Goal: Information Seeking & Learning: Learn about a topic

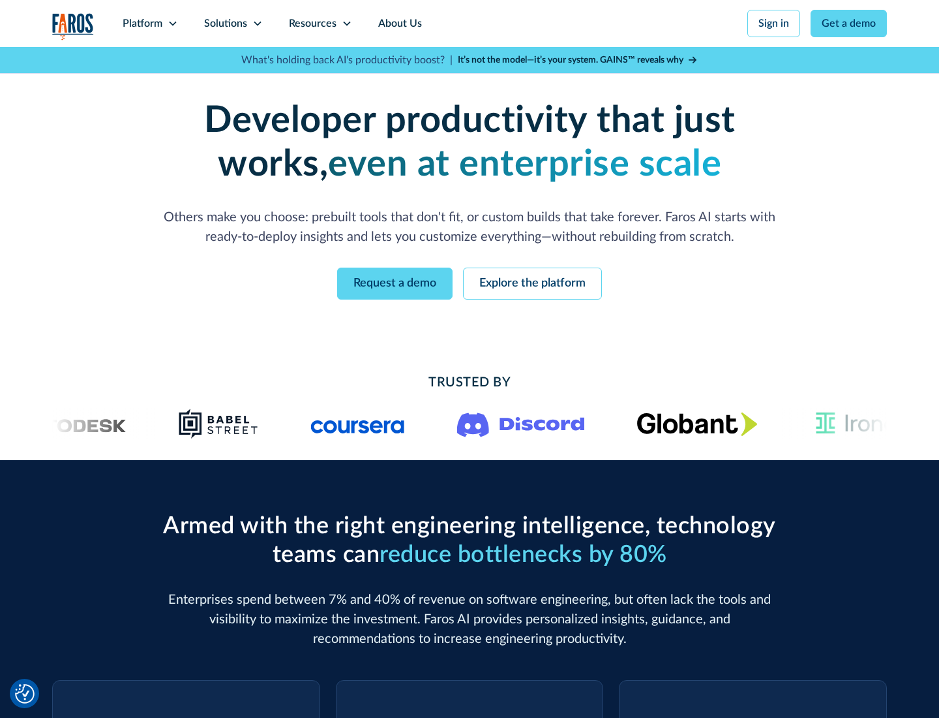
click at [172, 23] on icon at bounding box center [173, 23] width 10 height 10
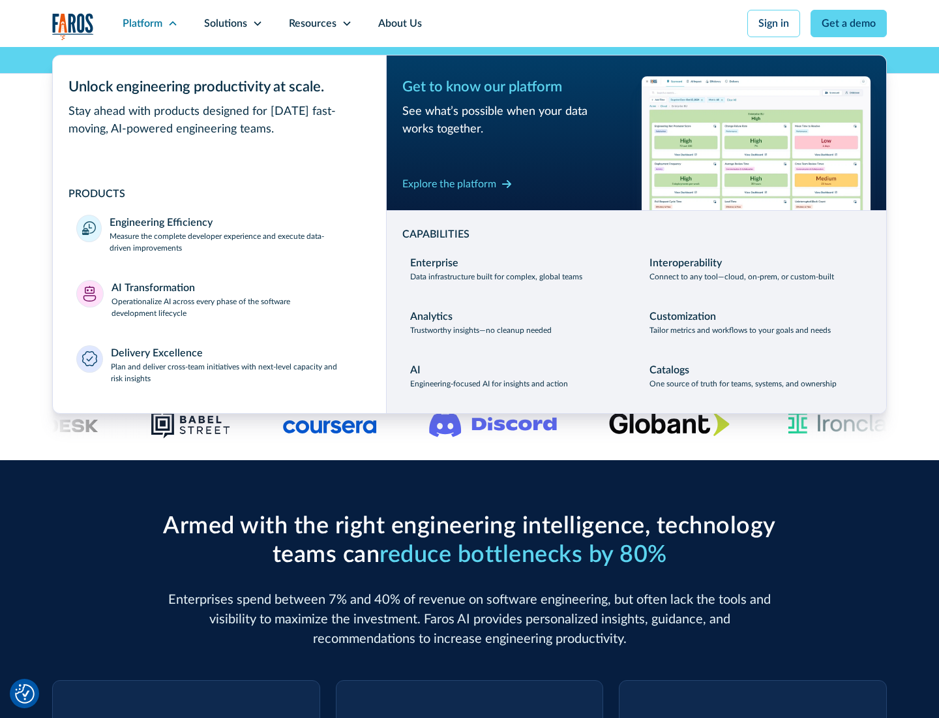
click at [236, 241] on p "Measure the complete developer experience and execute data-driven improvements" at bounding box center [236, 241] width 253 height 23
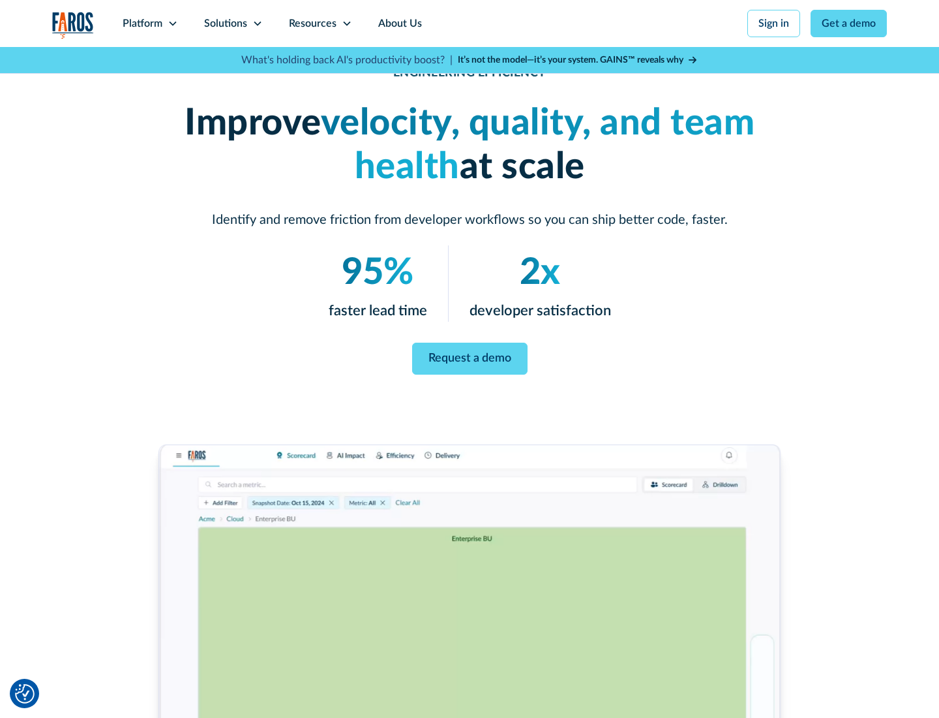
click at [470, 356] on link "Request a demo" at bounding box center [469, 358] width 115 height 32
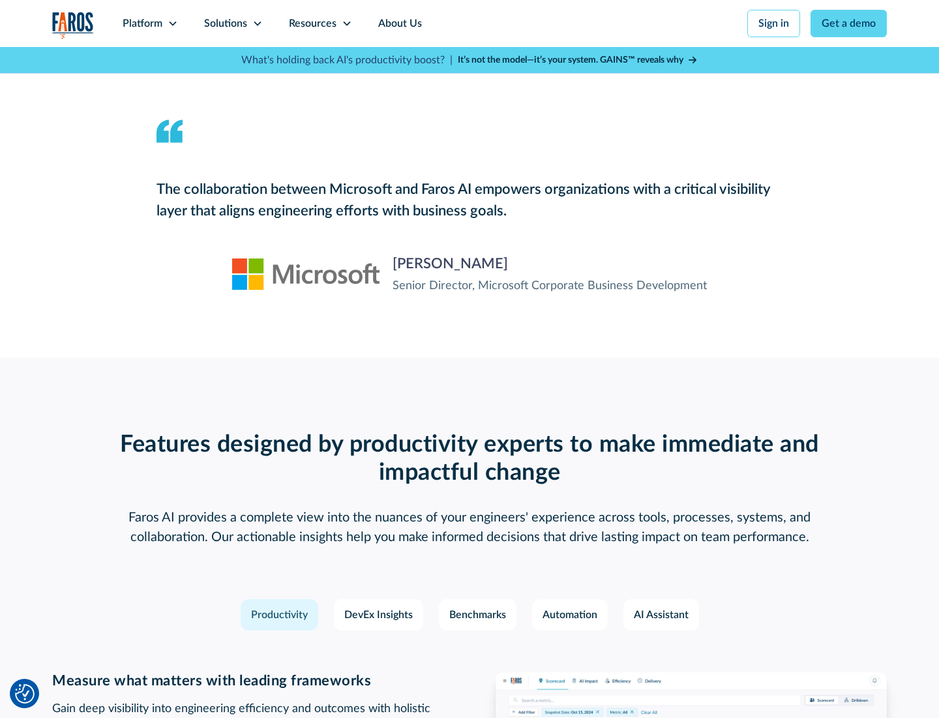
click at [172, 23] on icon at bounding box center [173, 23] width 10 height 10
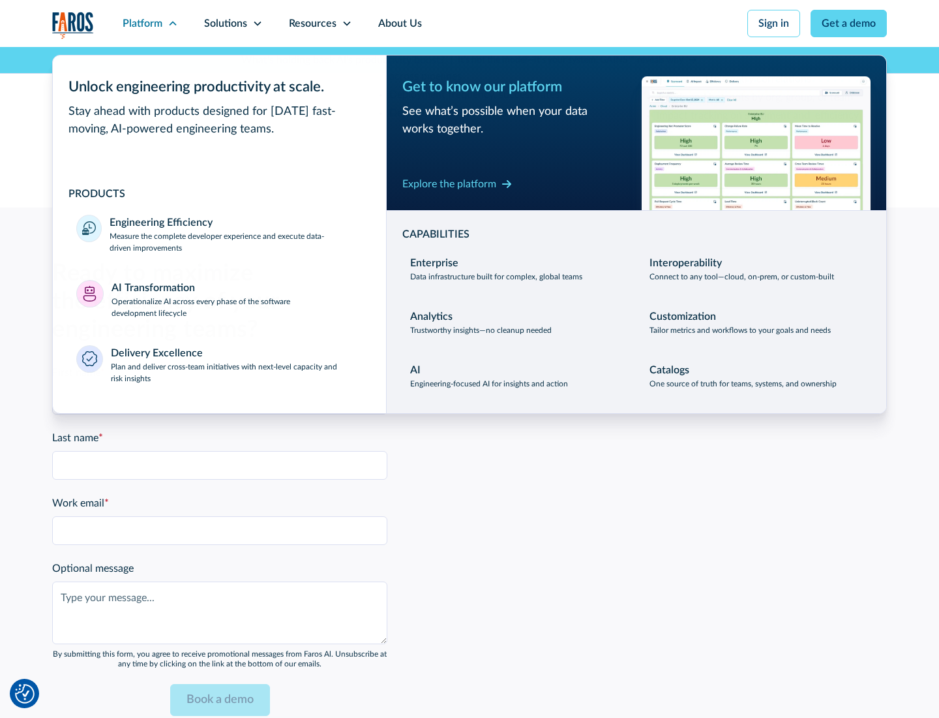
scroll to position [2862, 0]
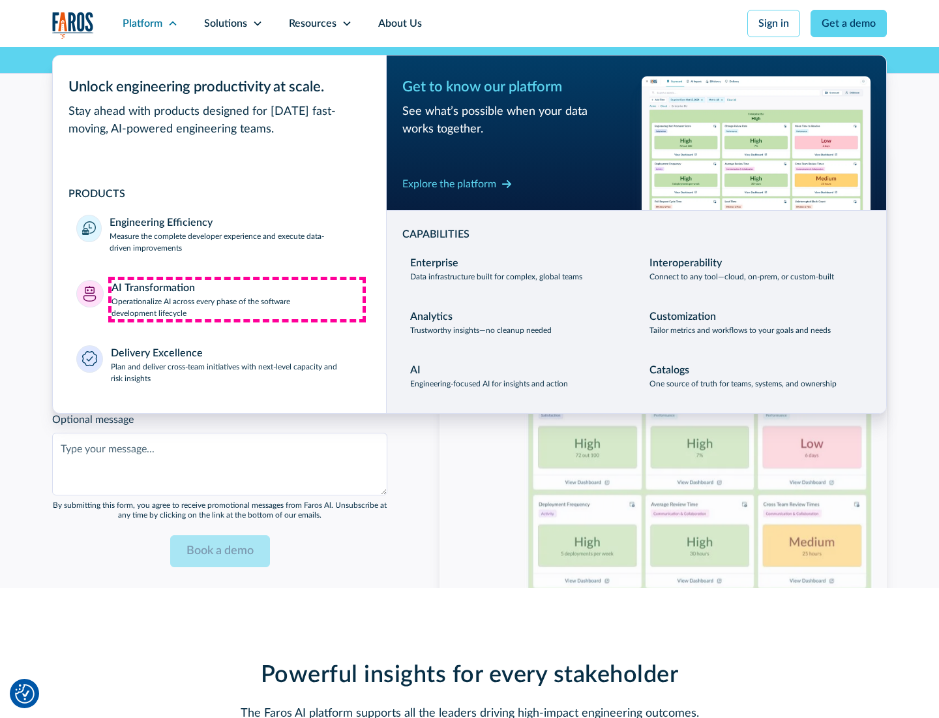
click at [237, 299] on p "Operationalize AI across every phase of the software development lifecycle" at bounding box center [238, 307] width 252 height 23
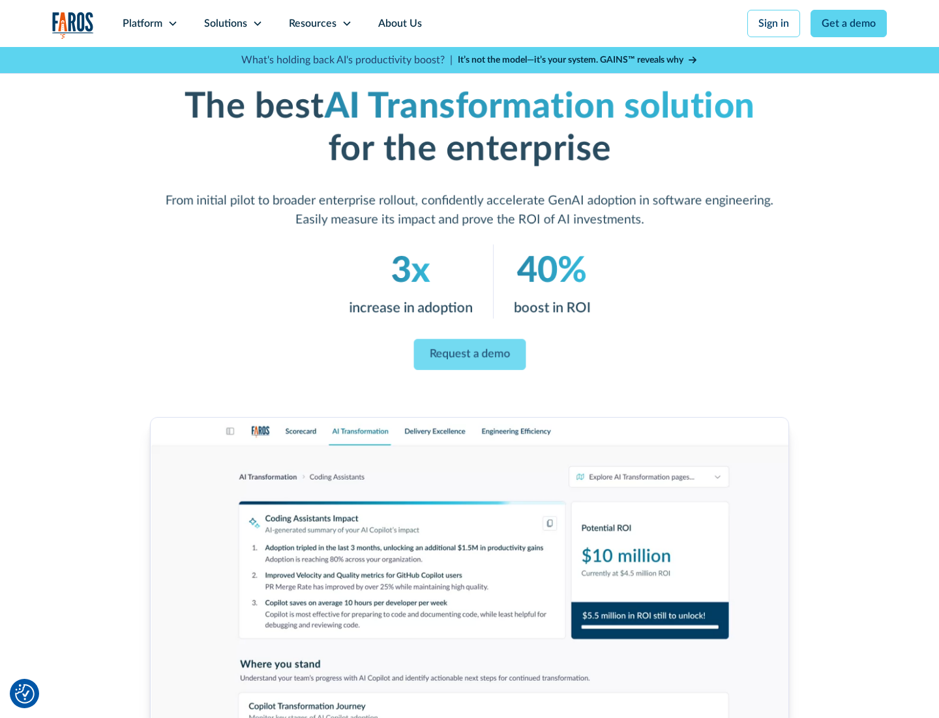
click at [470, 354] on link "Request a demo" at bounding box center [470, 354] width 112 height 31
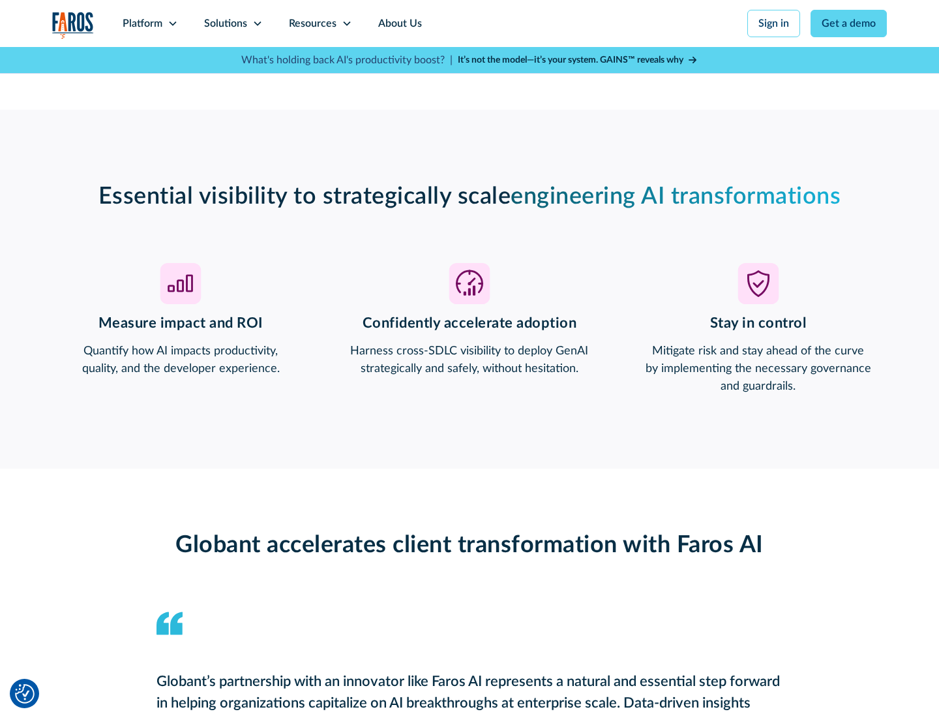
click at [150, 23] on div "Platform" at bounding box center [143, 24] width 40 height 16
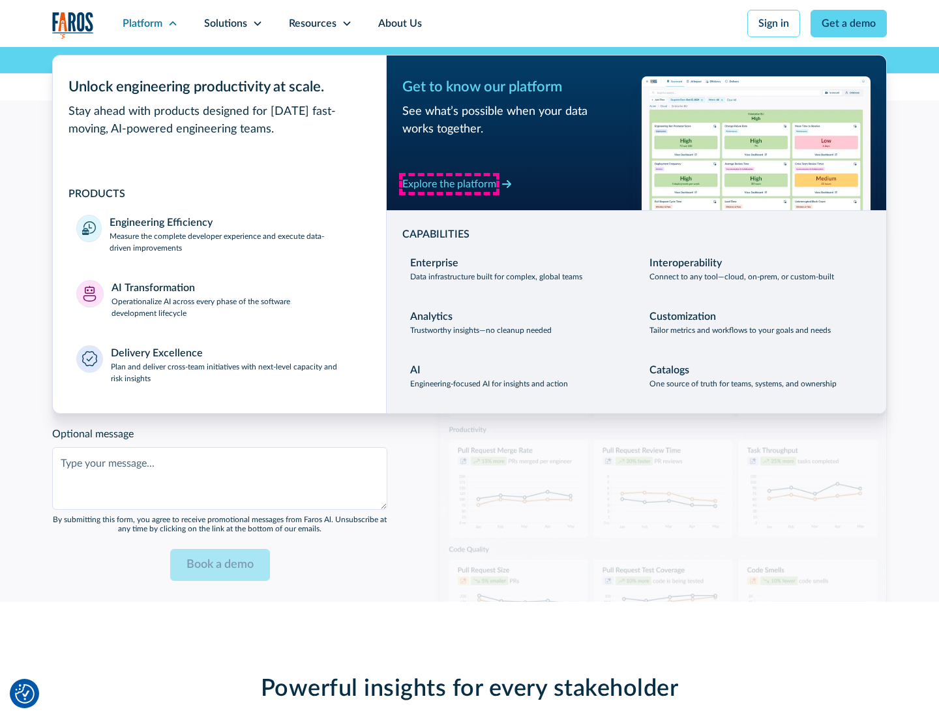
scroll to position [3174, 0]
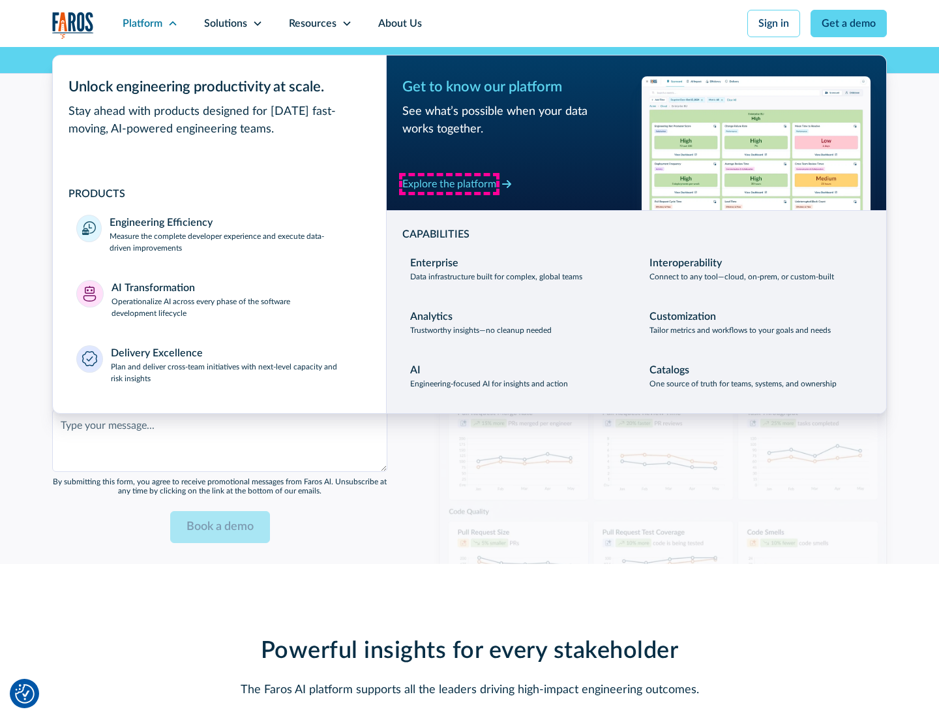
click at [449, 183] on div "Explore the platform" at bounding box center [450, 184] width 94 height 16
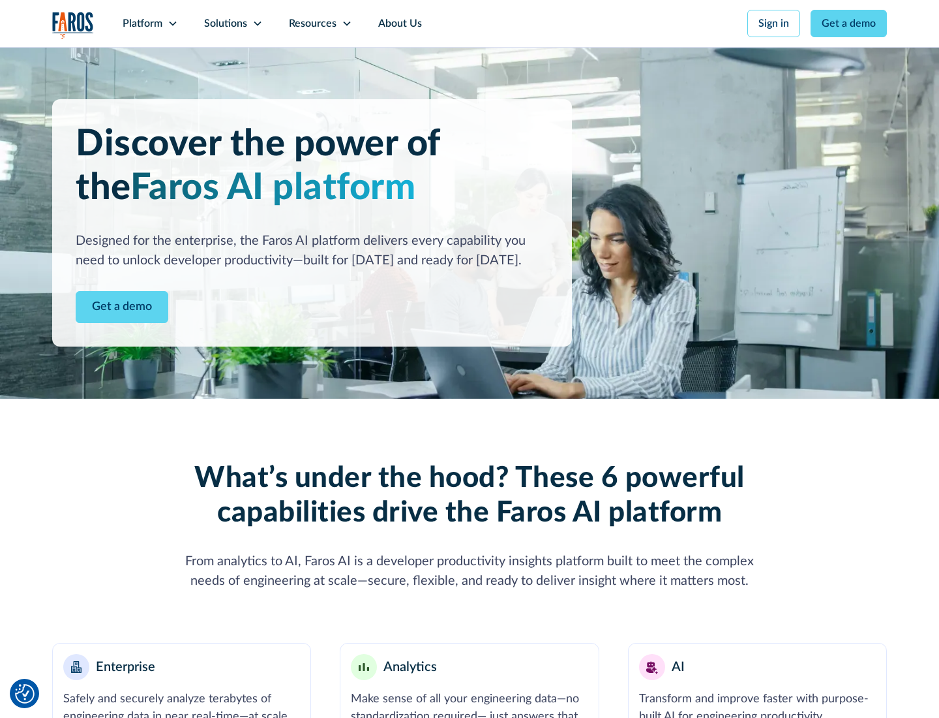
click at [122, 307] on link "Get a demo" at bounding box center [122, 307] width 93 height 32
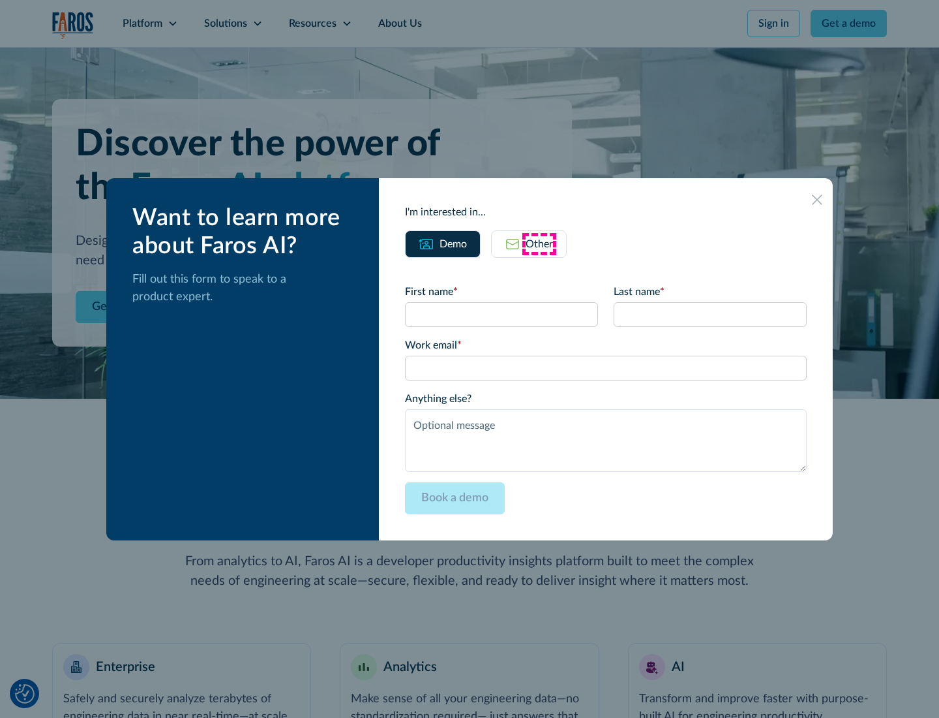
click at [540, 243] on div "Other" at bounding box center [539, 244] width 27 height 16
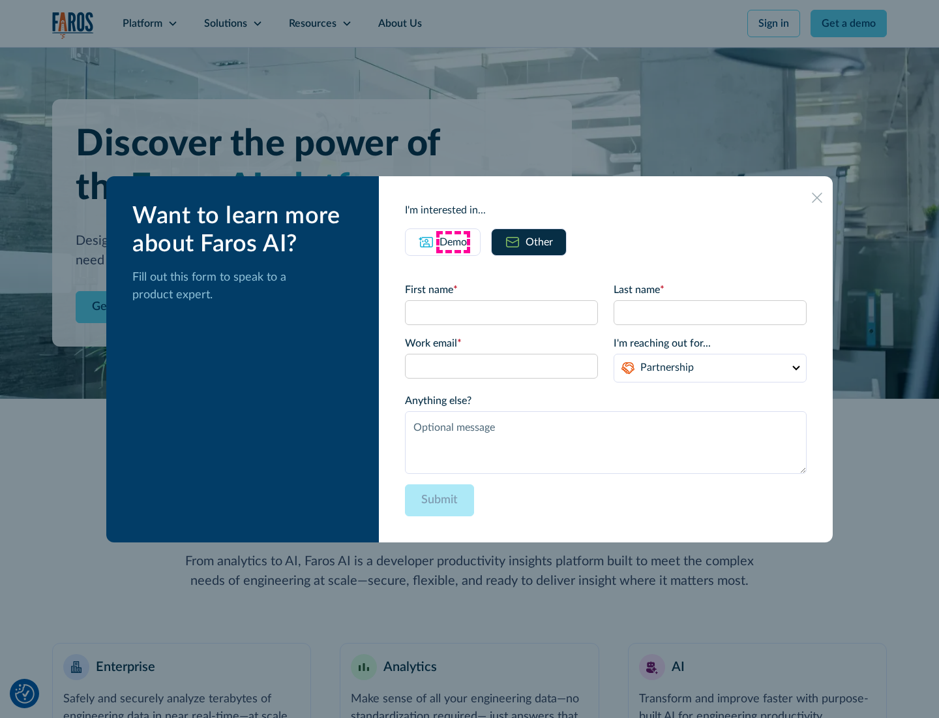
click at [453, 241] on div "Demo" at bounding box center [453, 242] width 27 height 16
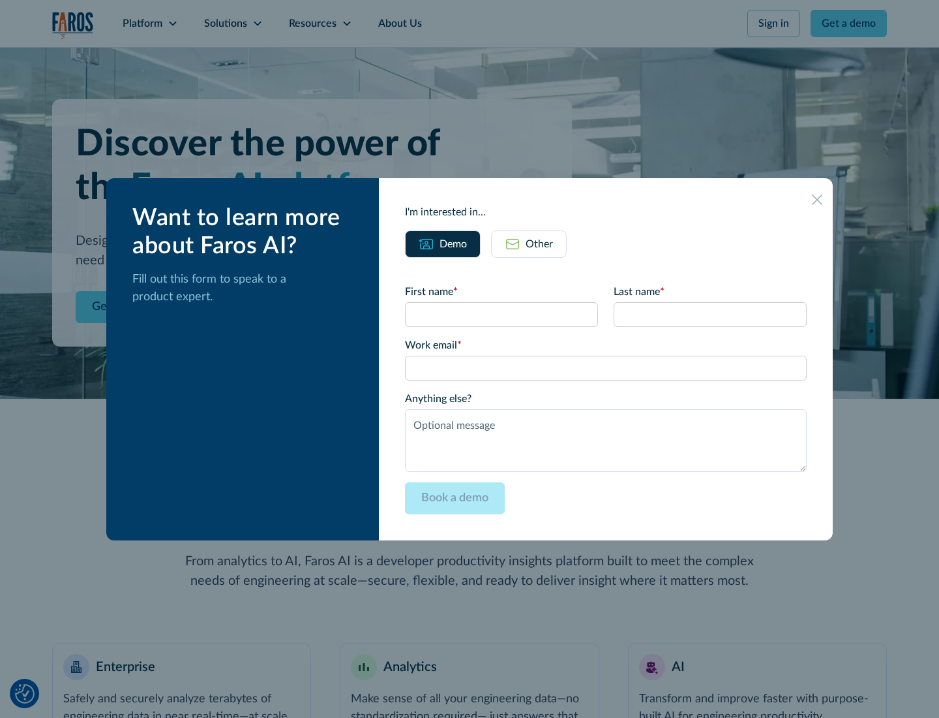
click at [817, 199] on icon at bounding box center [817, 199] width 10 height 10
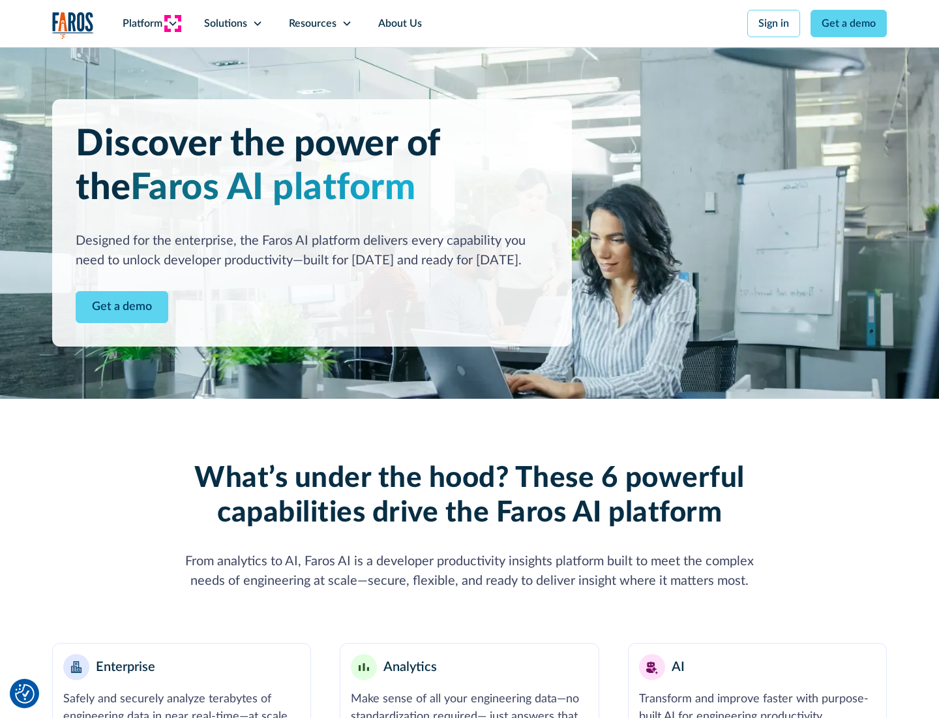
click at [172, 23] on icon at bounding box center [173, 23] width 10 height 10
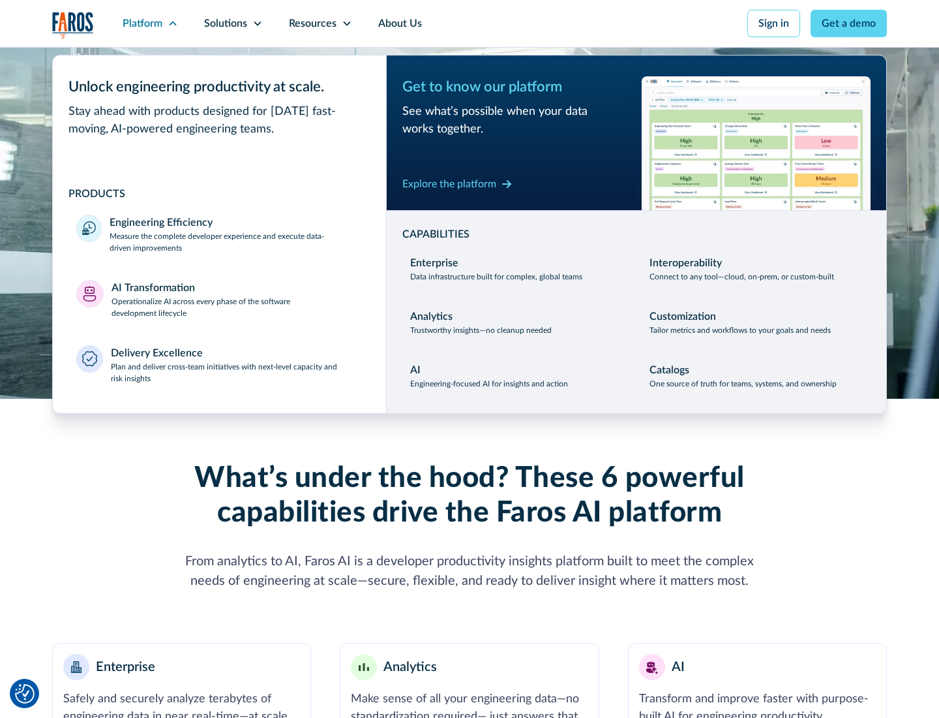
click at [236, 372] on p "Plan and deliver cross-team initiatives with next-level capacity and risk insig…" at bounding box center [237, 372] width 252 height 23
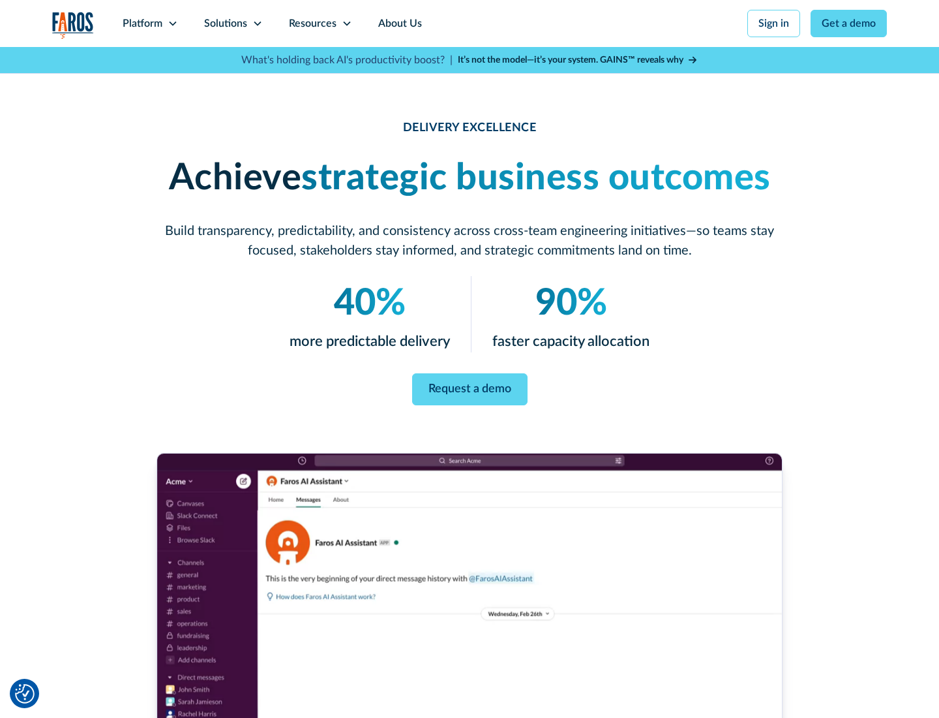
click at [257, 23] on icon at bounding box center [257, 23] width 10 height 10
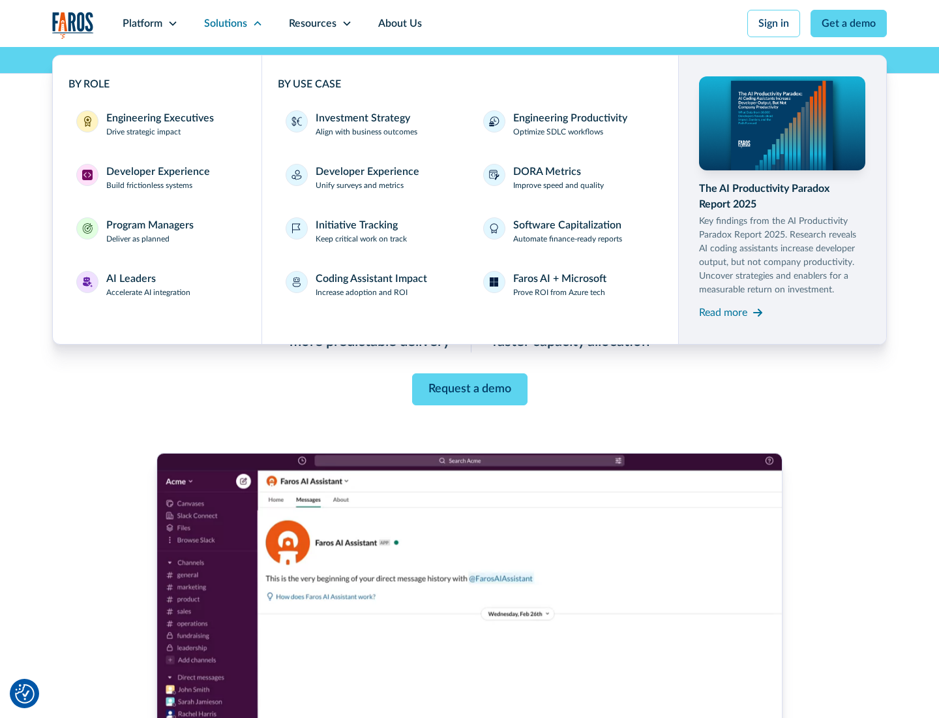
click at [157, 124] on div "Engineering Executives" at bounding box center [160, 118] width 108 height 16
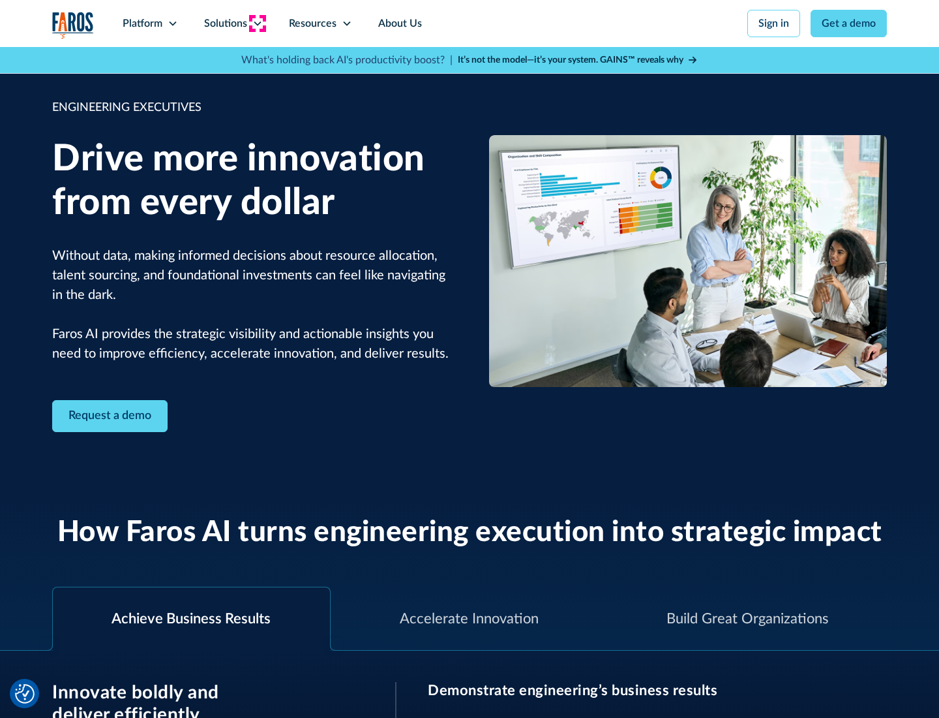
click at [257, 23] on icon at bounding box center [257, 23] width 10 height 10
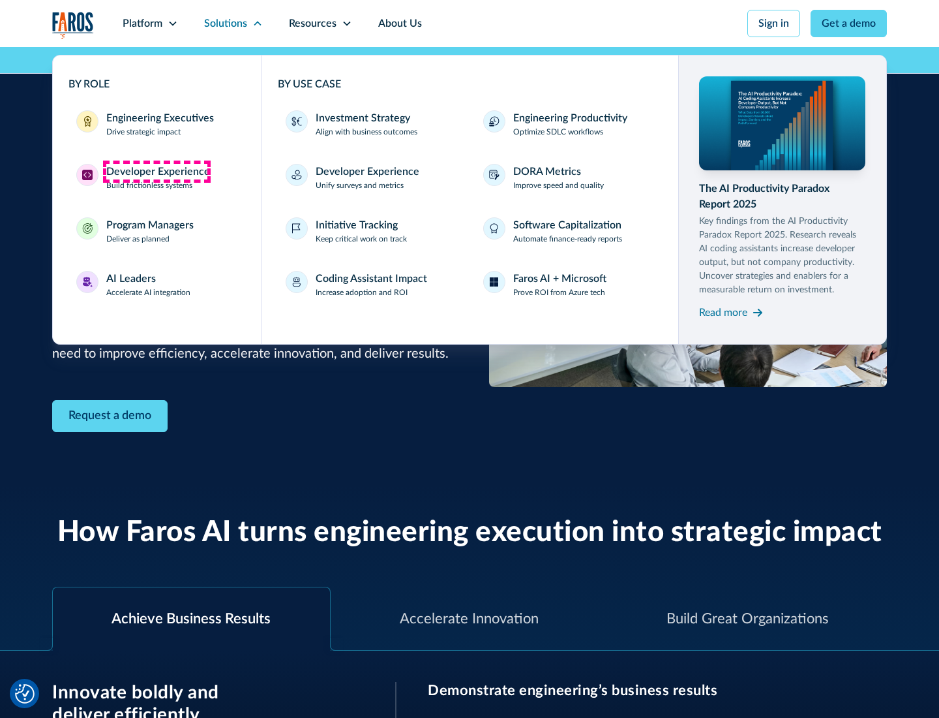
click at [157, 172] on div "Developer Experience" at bounding box center [158, 172] width 104 height 16
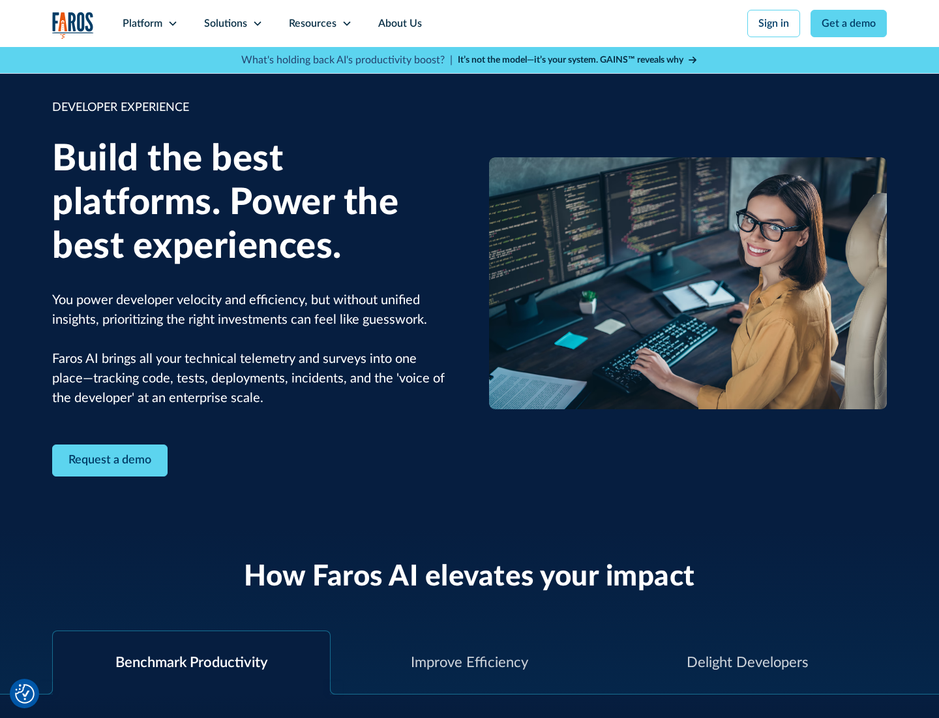
click at [233, 23] on div "Solutions" at bounding box center [225, 24] width 43 height 16
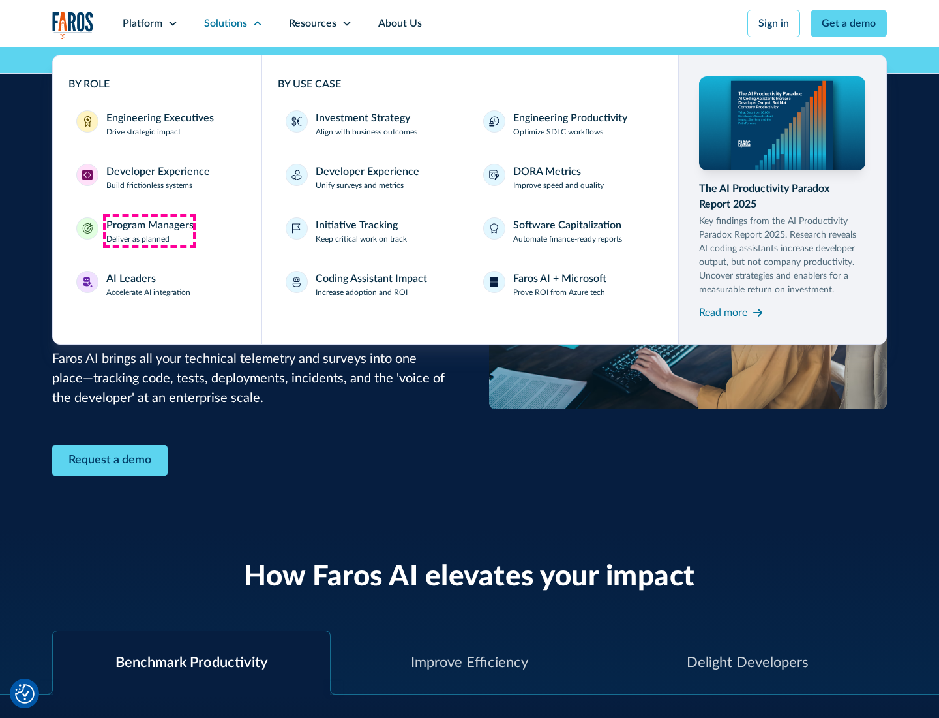
click at [149, 231] on div "Program Managers" at bounding box center [149, 225] width 87 height 16
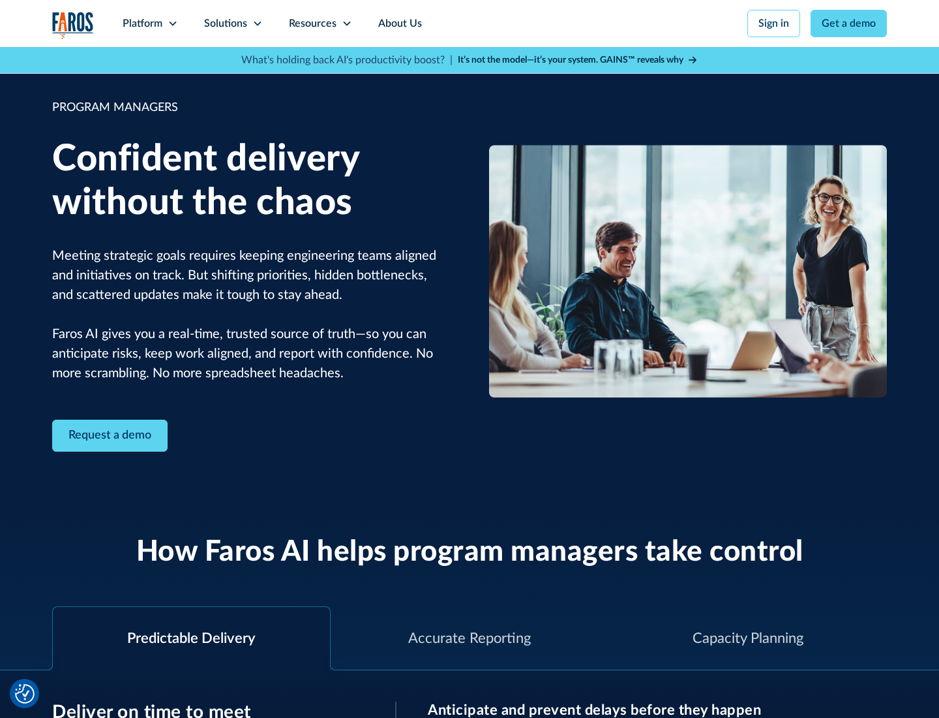
click at [257, 23] on icon at bounding box center [257, 23] width 10 height 10
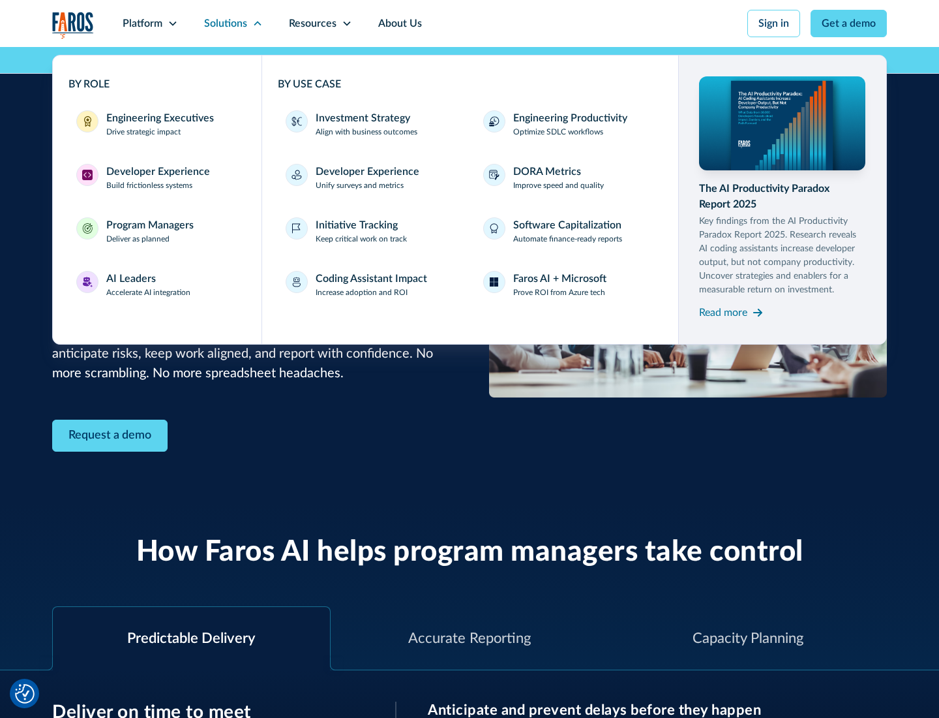
click at [149, 284] on div "AI Leaders" at bounding box center [131, 279] width 50 height 16
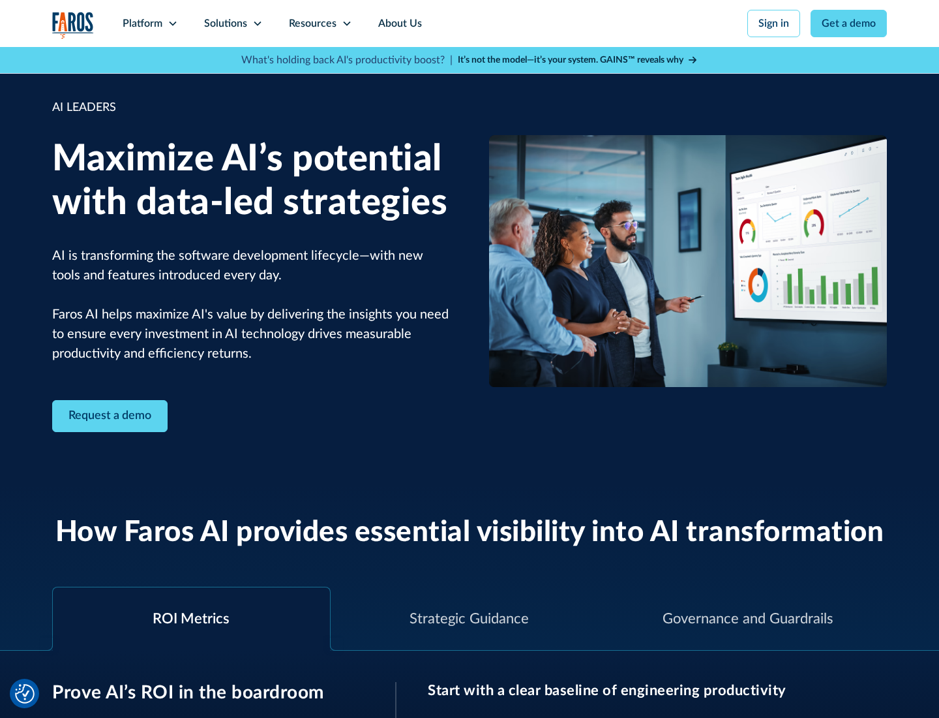
click at [257, 23] on icon at bounding box center [257, 23] width 10 height 10
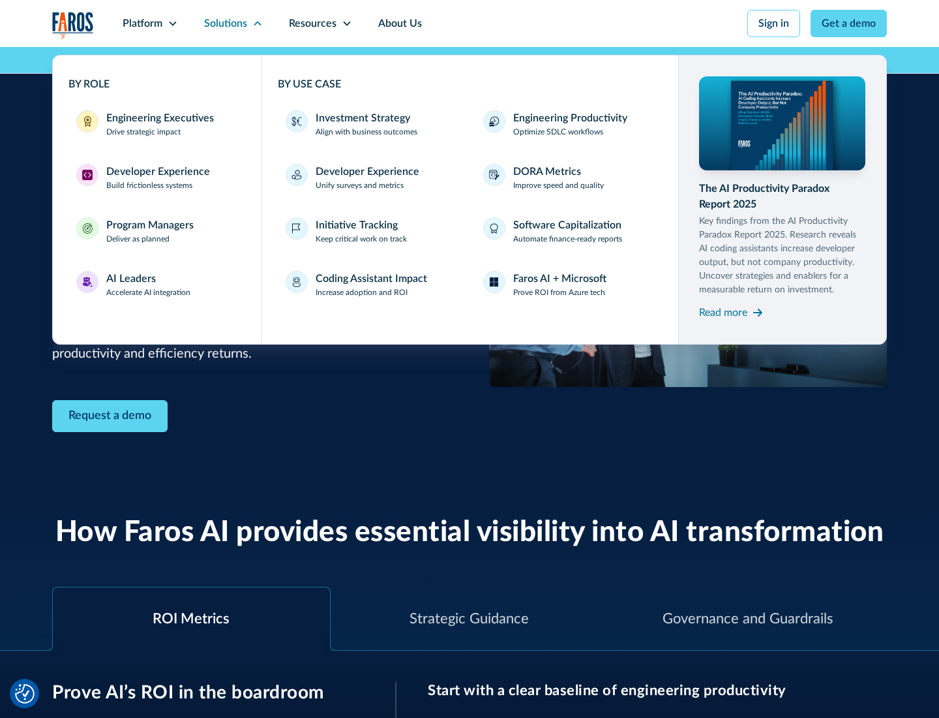
click at [361, 118] on div "Investment Strategy" at bounding box center [363, 118] width 95 height 16
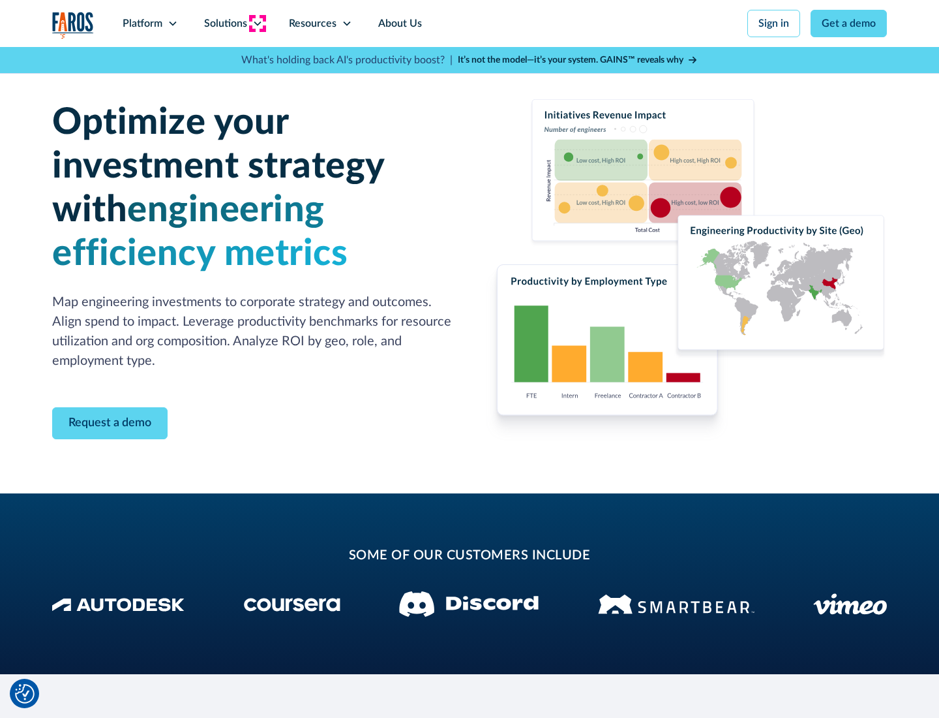
click at [257, 23] on icon at bounding box center [257, 23] width 10 height 10
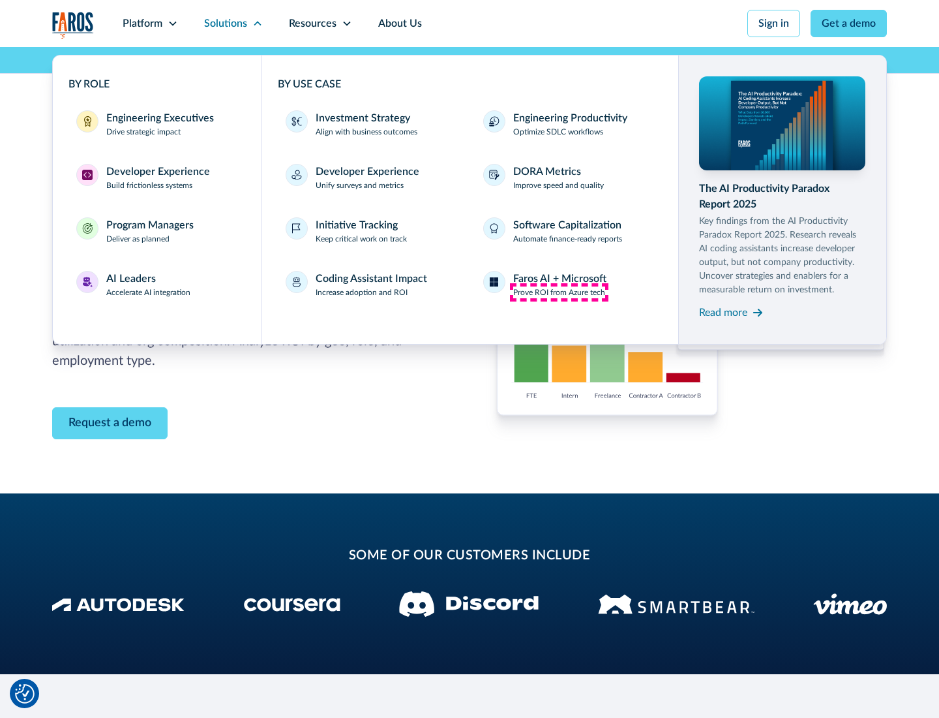
click at [559, 292] on p "Prove ROI from Azure tech" at bounding box center [559, 292] width 92 height 12
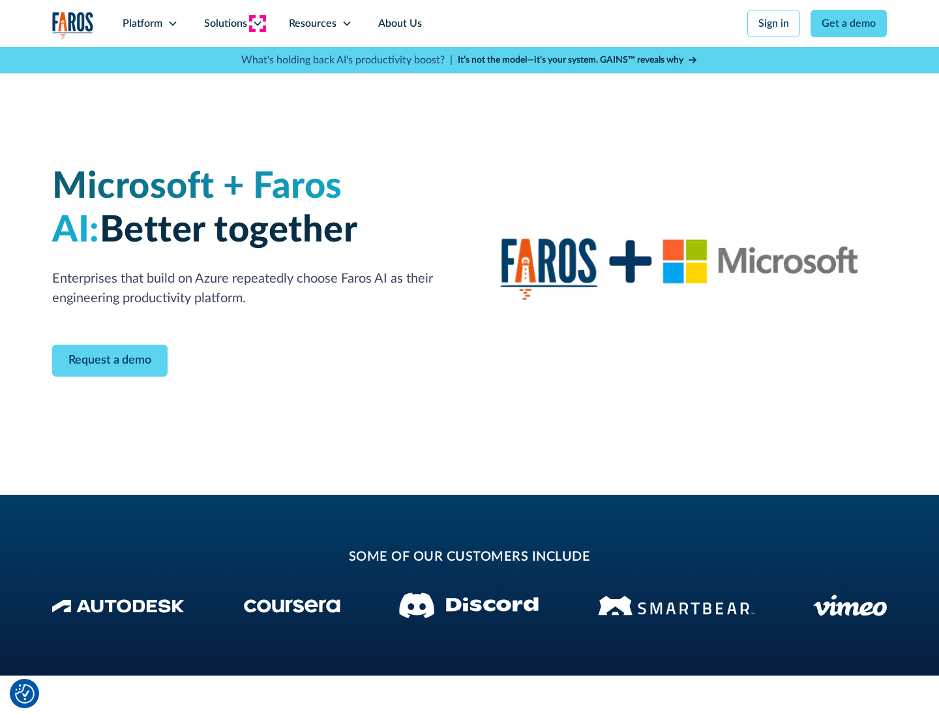
click at [257, 23] on icon at bounding box center [257, 23] width 10 height 10
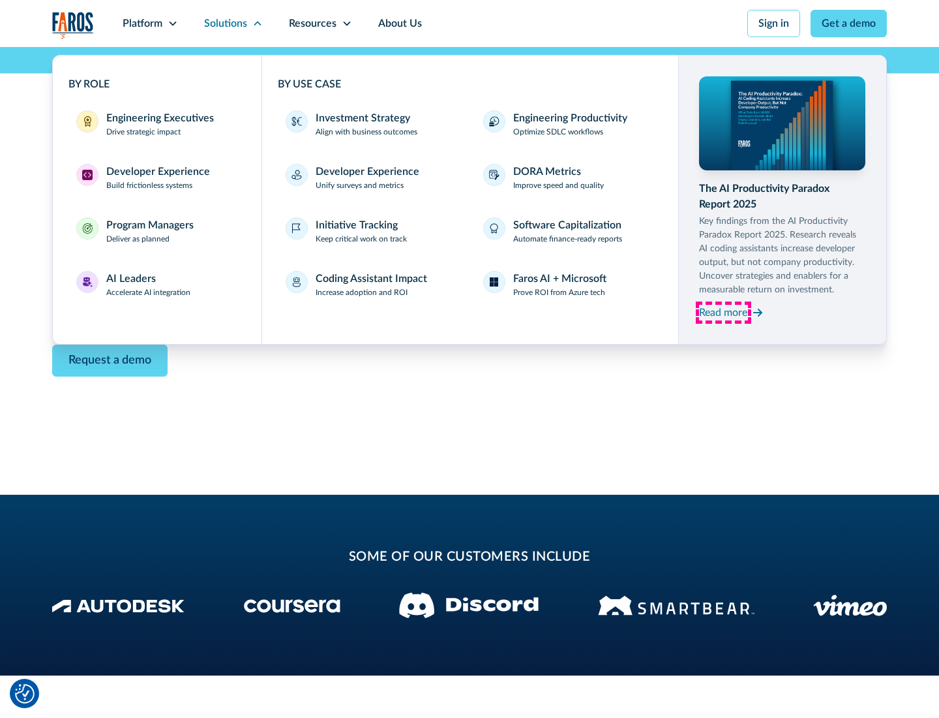
click at [723, 312] on div "Read more" at bounding box center [723, 313] width 48 height 16
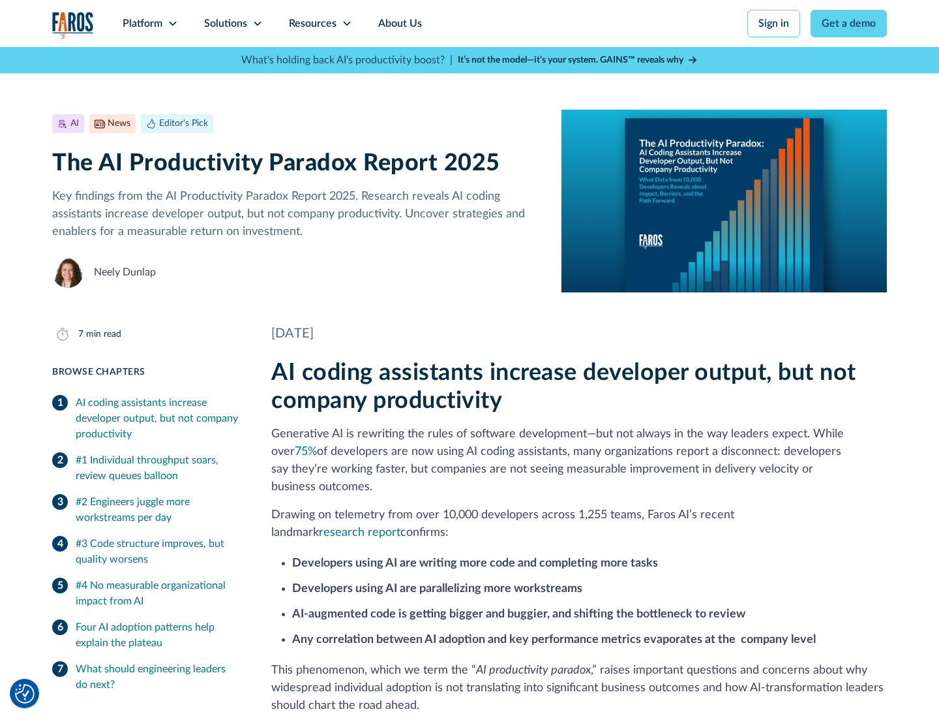
click at [346, 23] on icon at bounding box center [347, 23] width 10 height 10
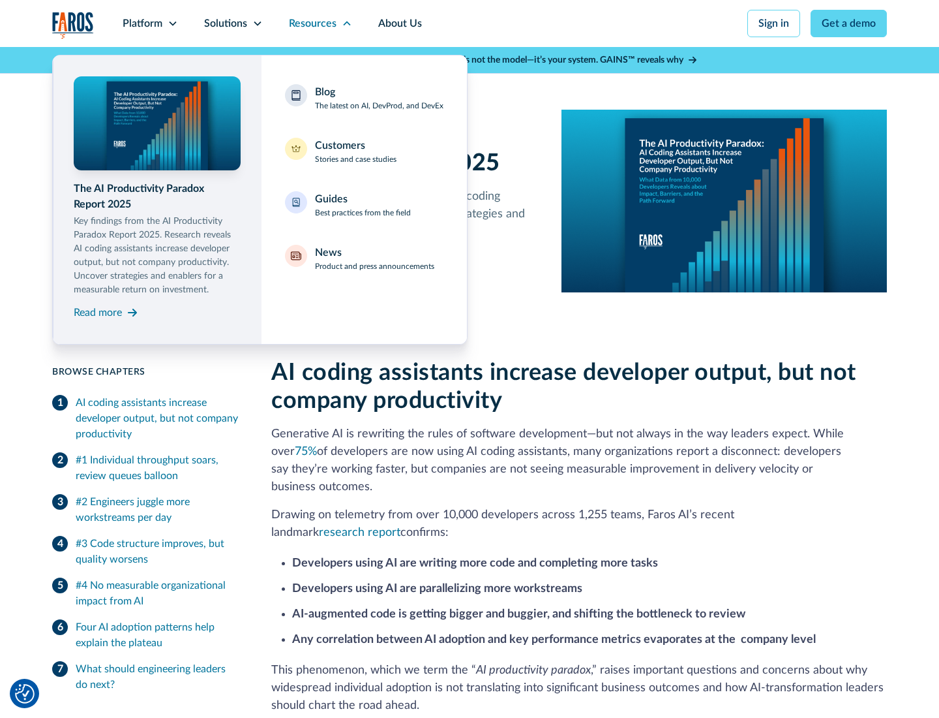
click at [379, 98] on div "Blog The latest on AI, DevProd, and DevEx" at bounding box center [379, 97] width 129 height 27
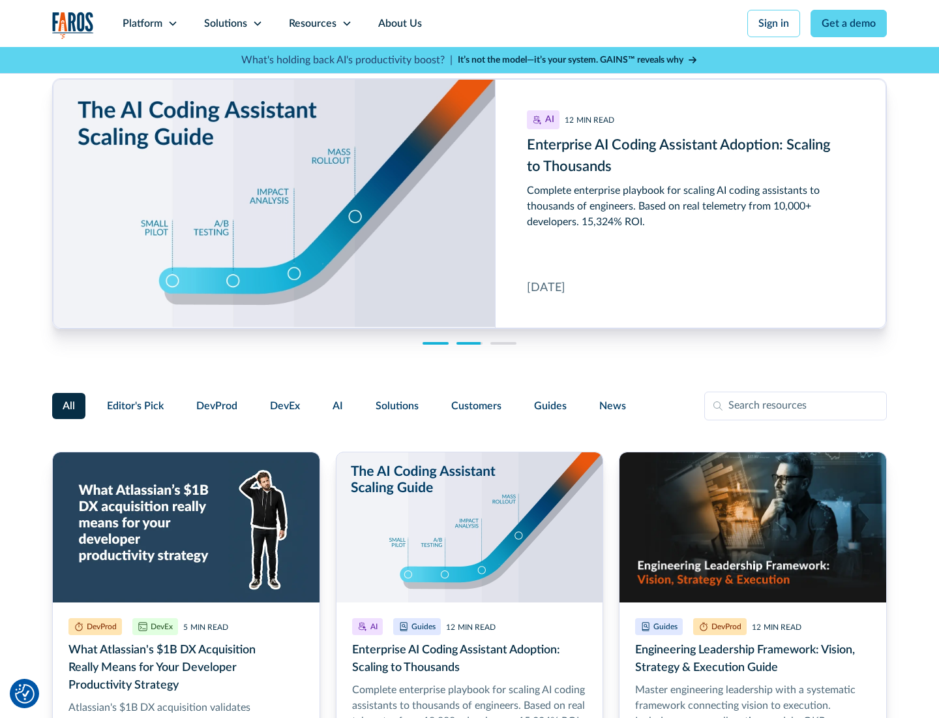
click at [849, 23] on link "Get a demo" at bounding box center [849, 23] width 76 height 27
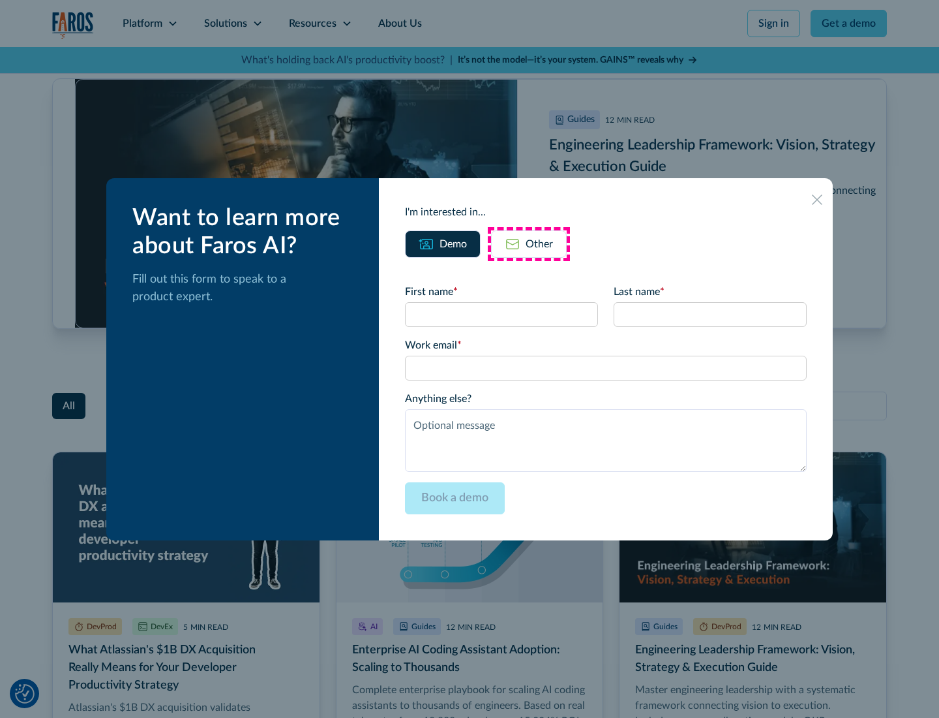
click at [529, 243] on div "Other" at bounding box center [539, 244] width 27 height 16
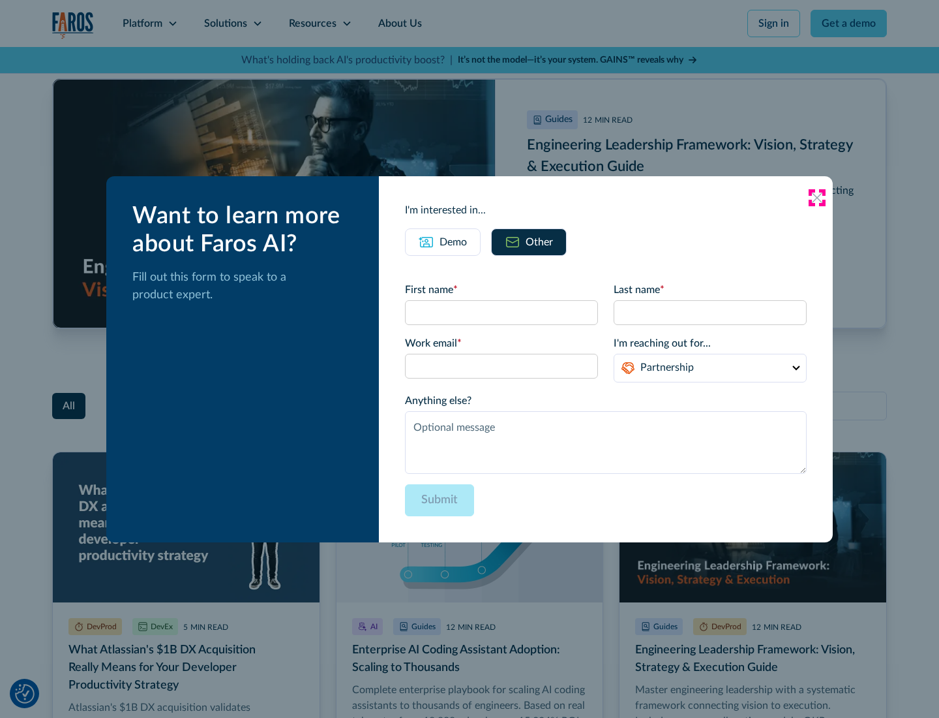
click at [817, 197] on icon at bounding box center [817, 197] width 10 height 10
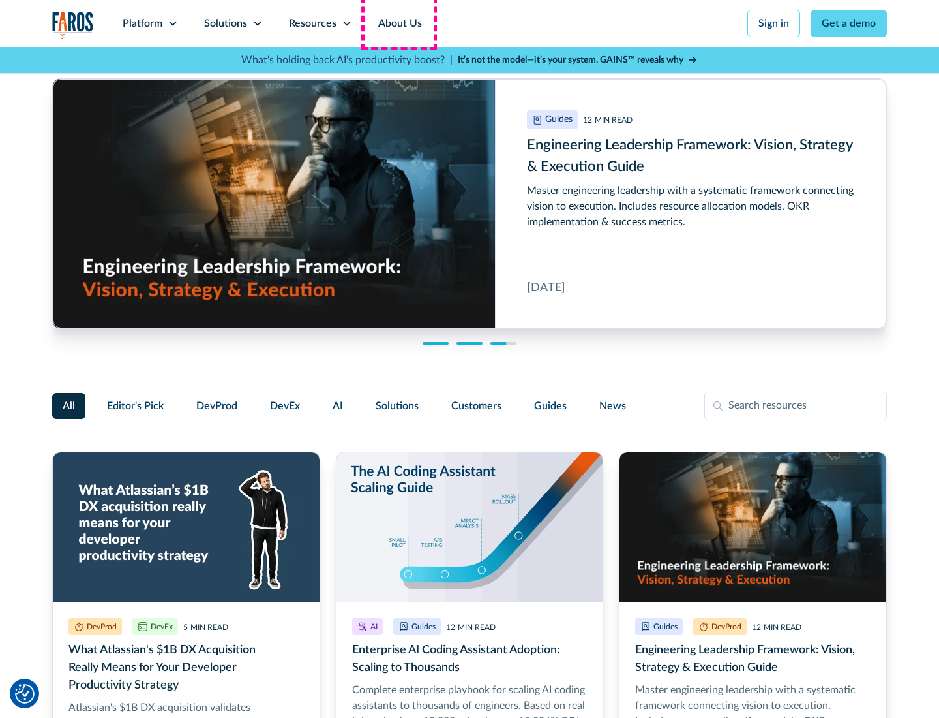
click at [399, 23] on link "About Us" at bounding box center [400, 23] width 70 height 47
